Goal: Transaction & Acquisition: Purchase product/service

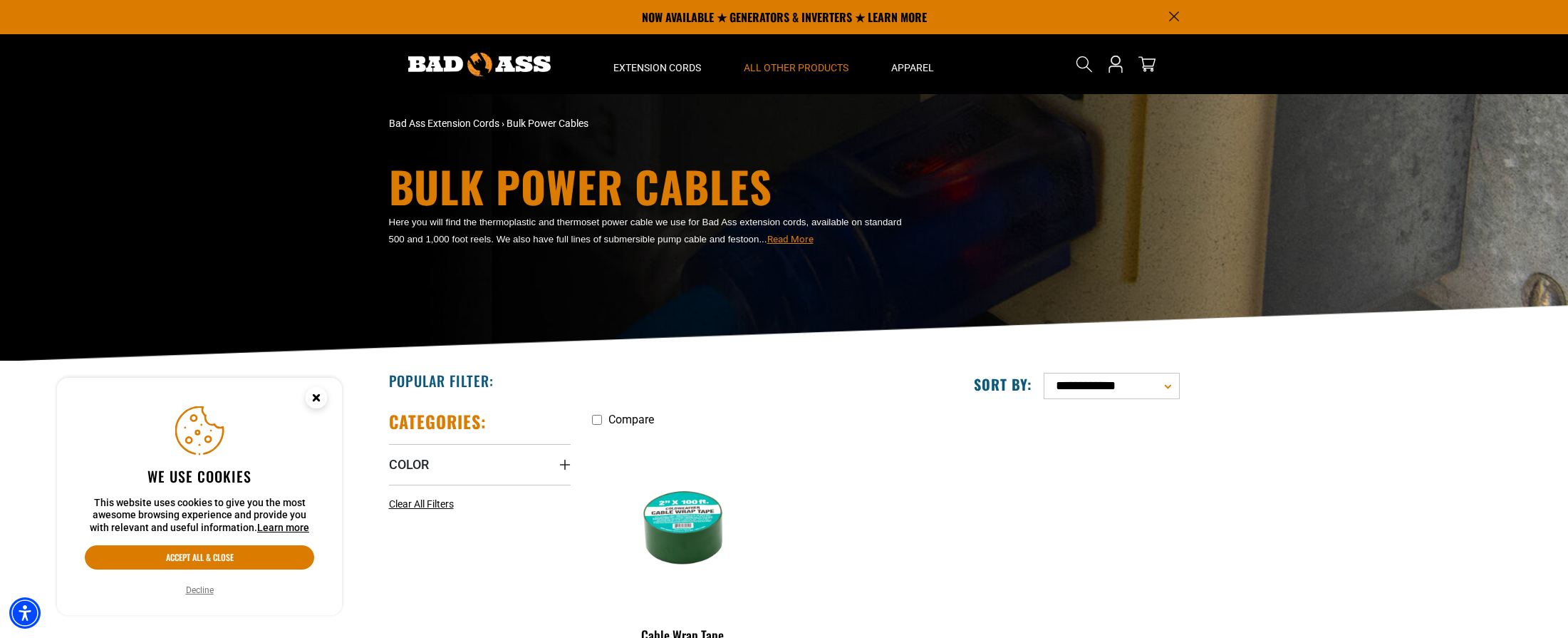
click at [324, 402] on circle "Close this option" at bounding box center [316, 398] width 22 height 22
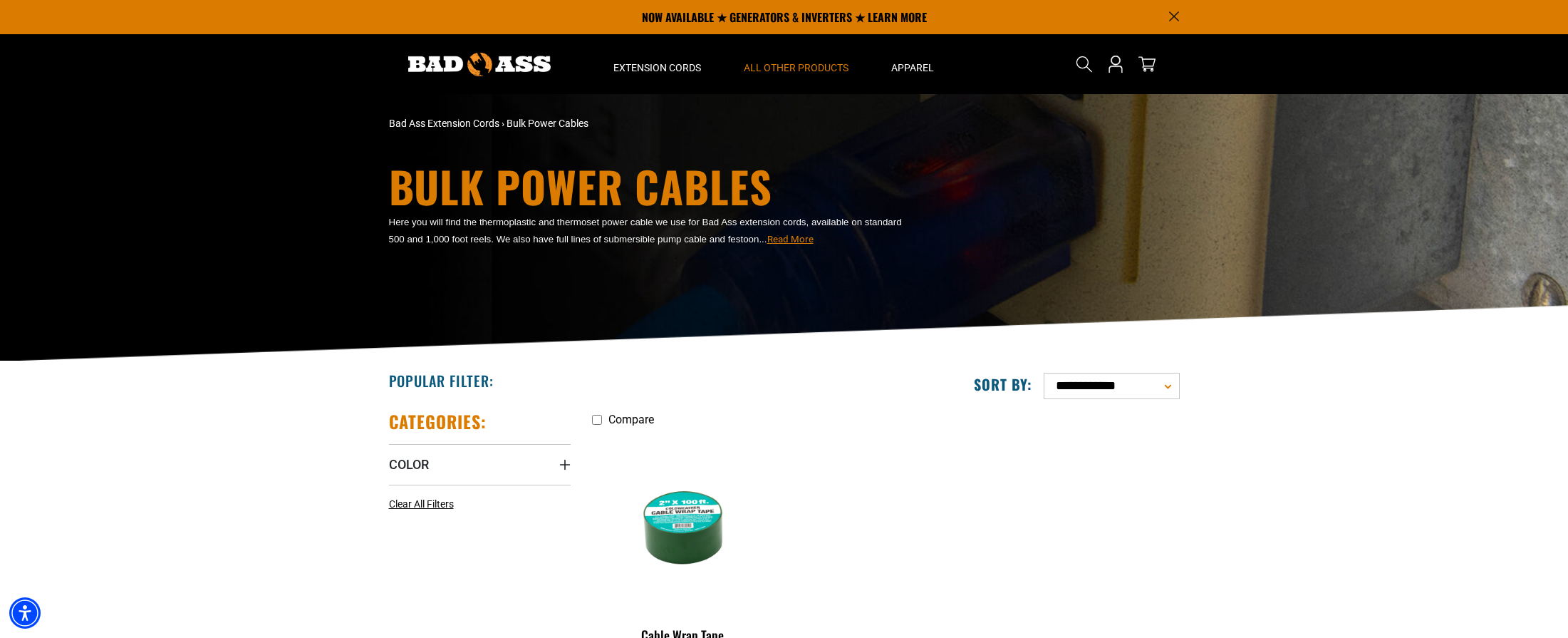
click at [522, 65] on img at bounding box center [479, 64] width 142 height 24
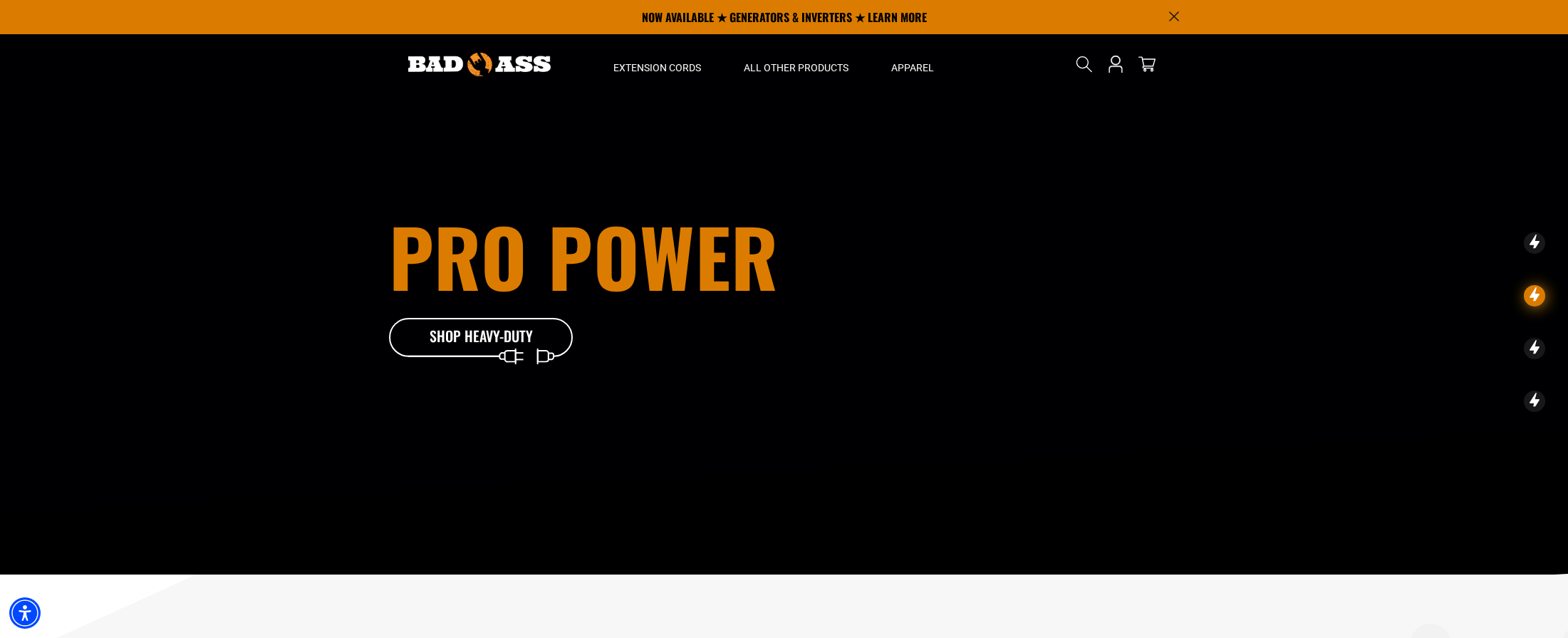
click at [749, 456] on div "Pro Power Shop Heavy-Duty" at bounding box center [785, 287] width 813 height 575
click at [458, 338] on icon at bounding box center [502, 340] width 185 height 46
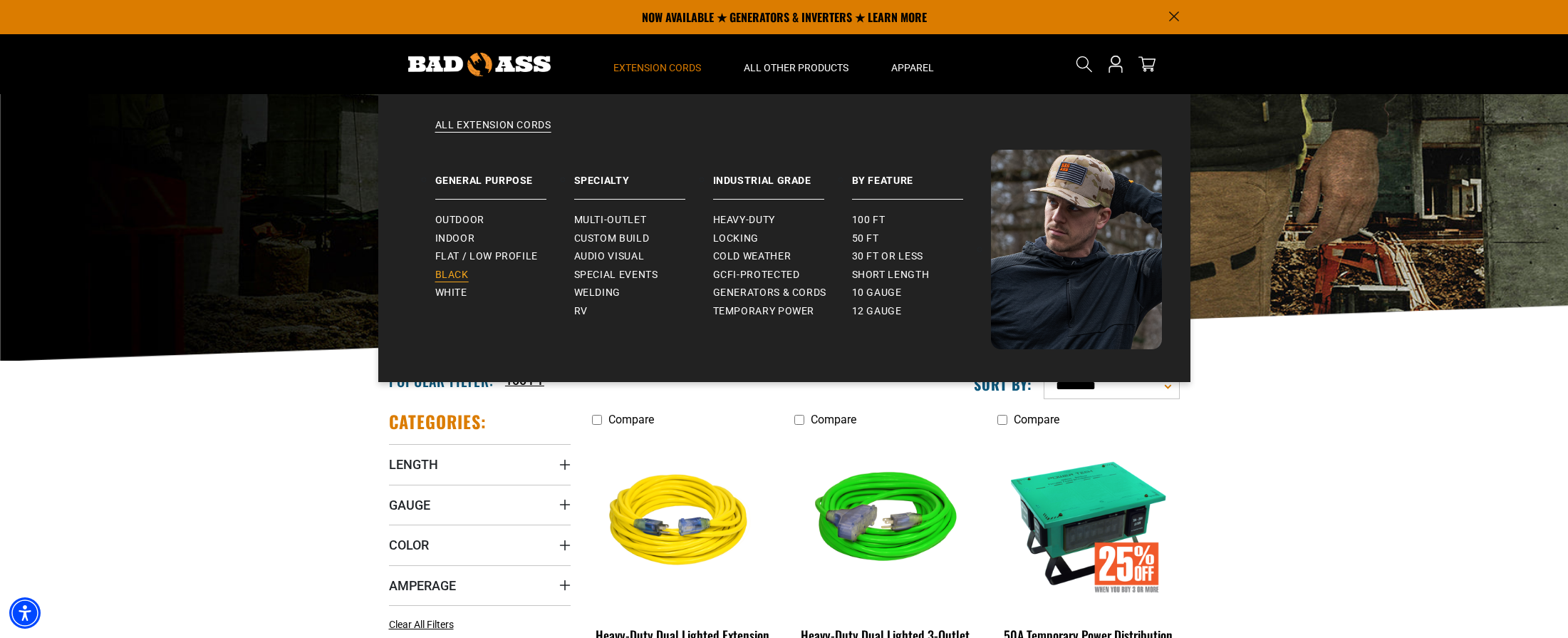
click at [464, 276] on span "Black" at bounding box center [452, 275] width 34 height 13
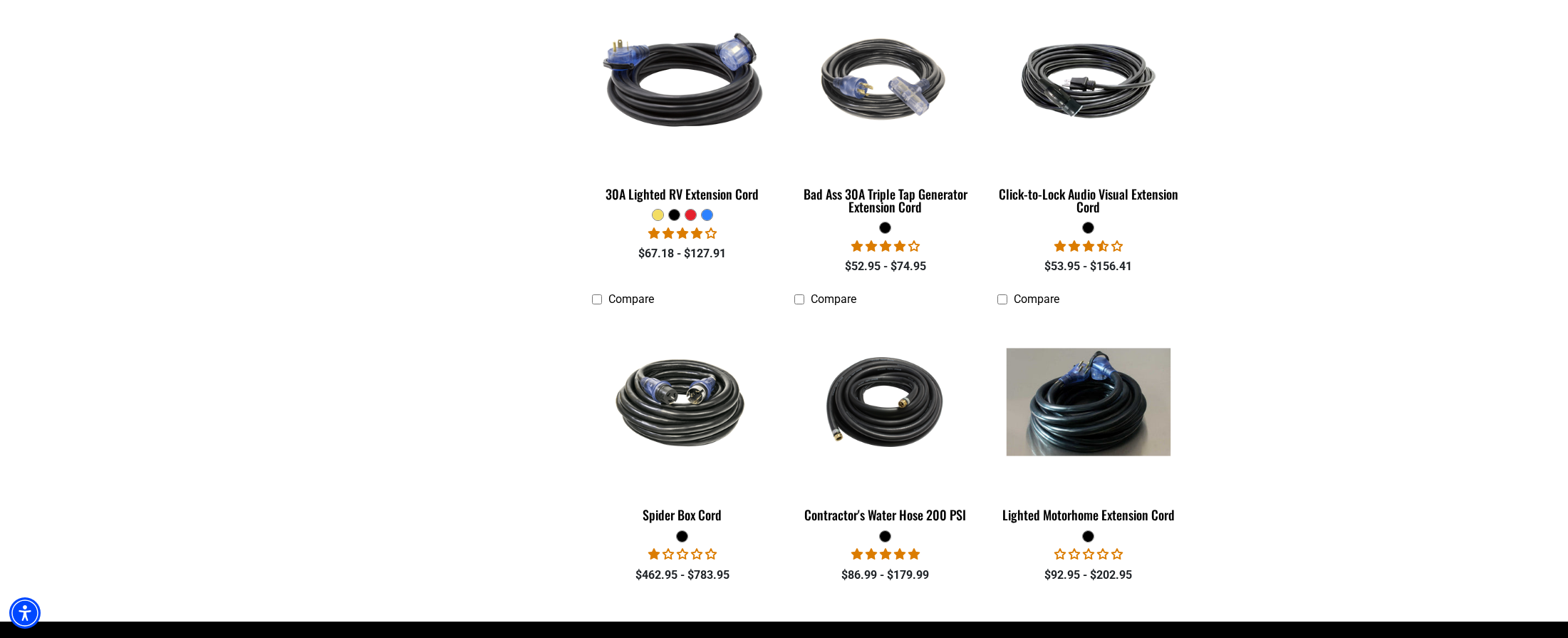
scroll to position [1782, 0]
